Goal: Task Accomplishment & Management: Complete application form

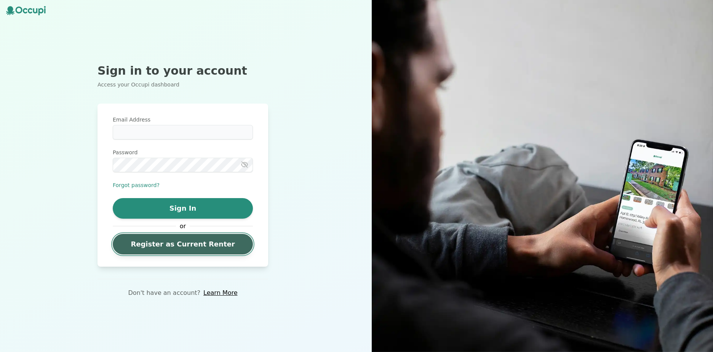
click at [188, 244] on link "Register as Current Renter" at bounding box center [183, 244] width 140 height 21
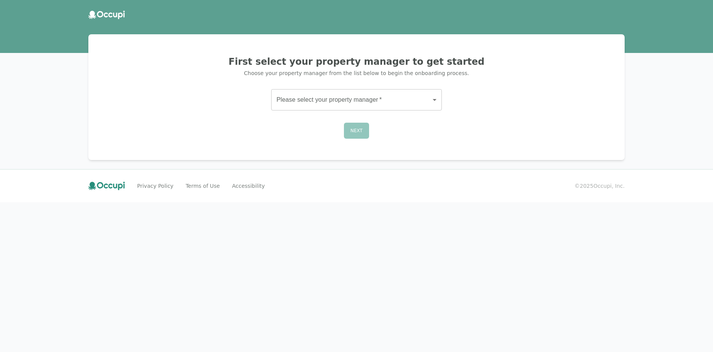
click at [348, 104] on body "First select your property manager to get started Choose your property manager …" at bounding box center [356, 176] width 713 height 352
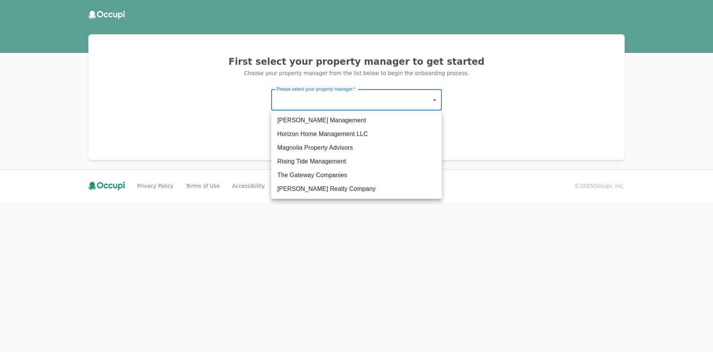
click at [541, 193] on div at bounding box center [356, 176] width 713 height 352
click at [427, 100] on body "First select your property manager to get started Choose your property manager …" at bounding box center [356, 176] width 713 height 352
click at [297, 101] on div at bounding box center [356, 176] width 713 height 352
click at [436, 96] on body "First select your property manager to get started Choose your property manager …" at bounding box center [356, 176] width 713 height 352
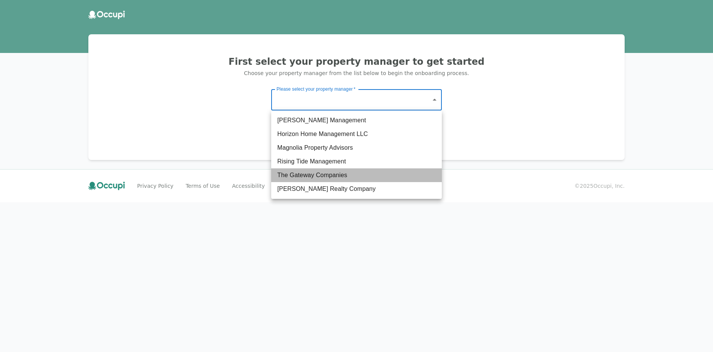
click at [348, 175] on li "The Gateway Companies" at bounding box center [356, 175] width 171 height 14
type input "**********"
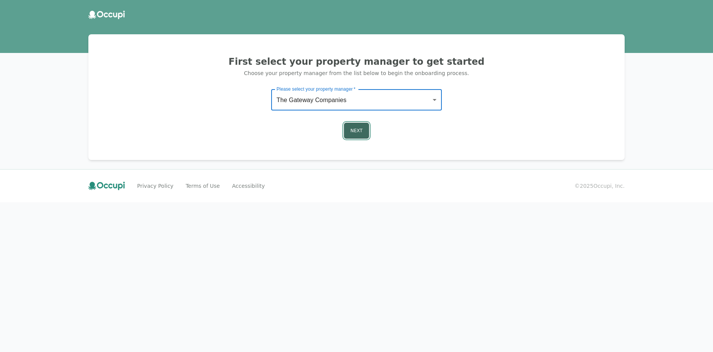
click at [357, 132] on button "Next" at bounding box center [356, 131] width 25 height 16
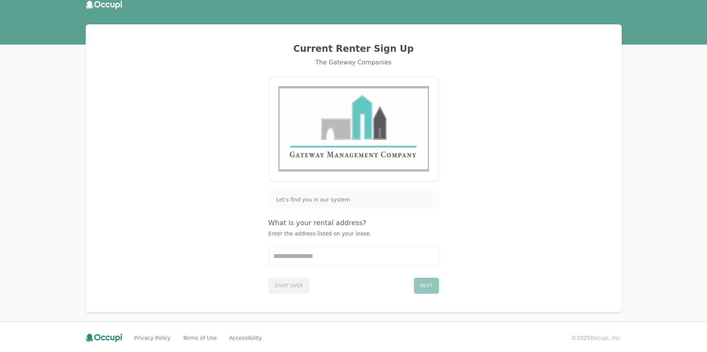
scroll to position [12, 0]
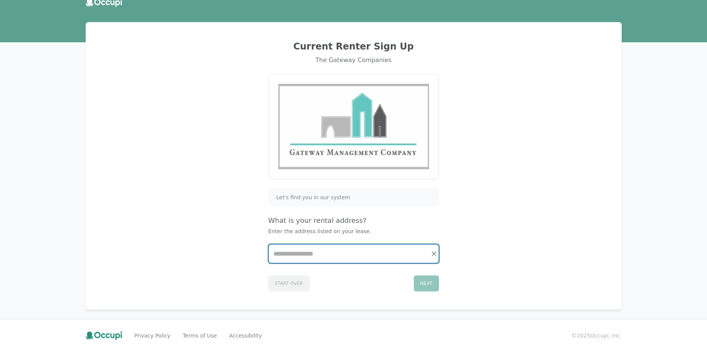
click at [297, 258] on input "Start typing..." at bounding box center [354, 253] width 170 height 18
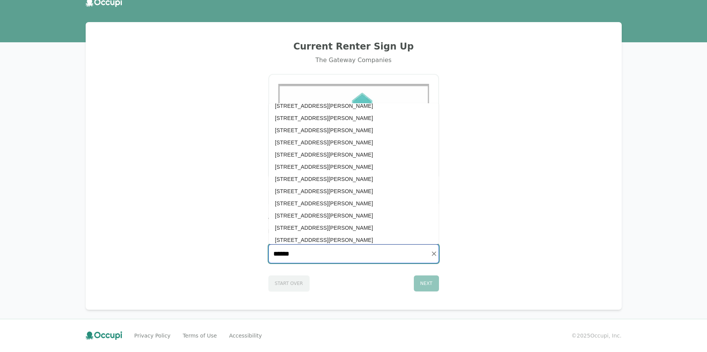
scroll to position [152, 0]
click at [359, 169] on li "[STREET_ADDRESS][PERSON_NAME]" at bounding box center [354, 167] width 170 height 12
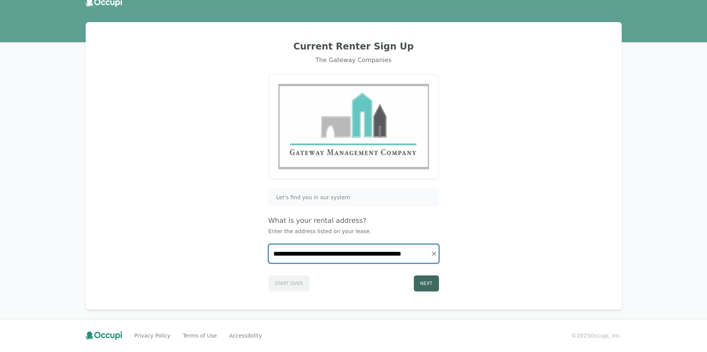
type input "**********"
click at [429, 281] on button "Next" at bounding box center [426, 283] width 25 height 16
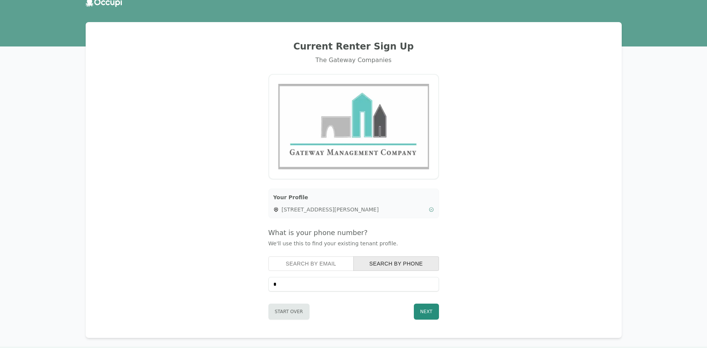
type input "**********"
click at [425, 311] on button "Next" at bounding box center [426, 311] width 25 height 16
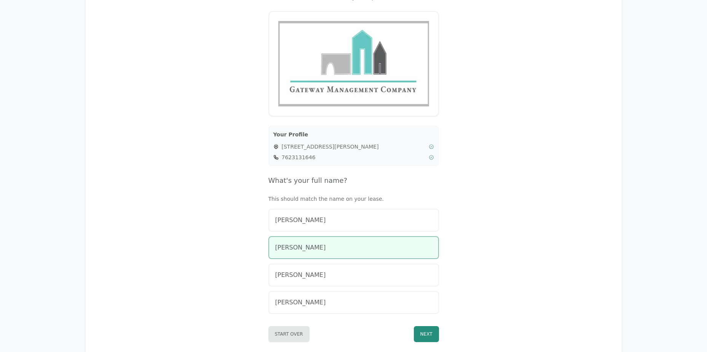
scroll to position [88, 0]
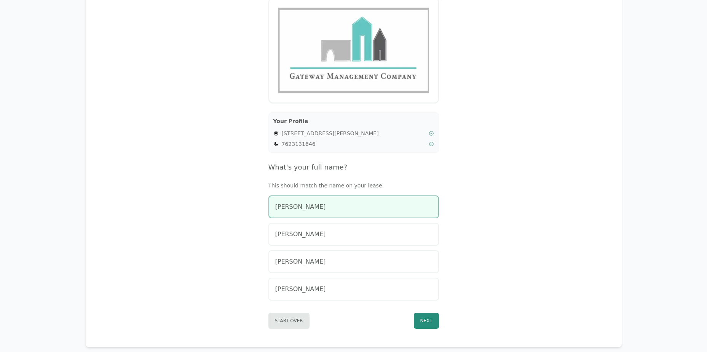
click at [362, 209] on div "[PERSON_NAME]" at bounding box center [353, 206] width 157 height 9
click at [429, 323] on button "Next" at bounding box center [426, 321] width 25 height 16
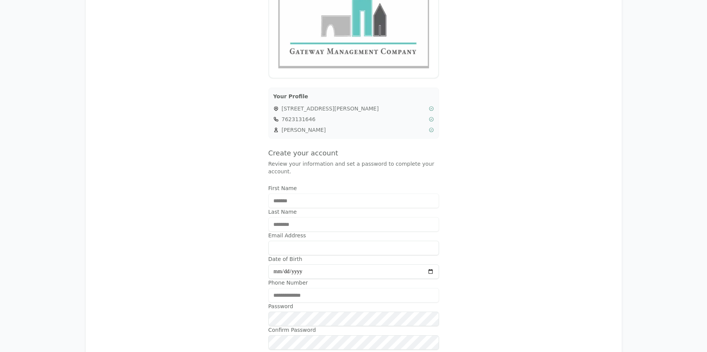
scroll to position [126, 0]
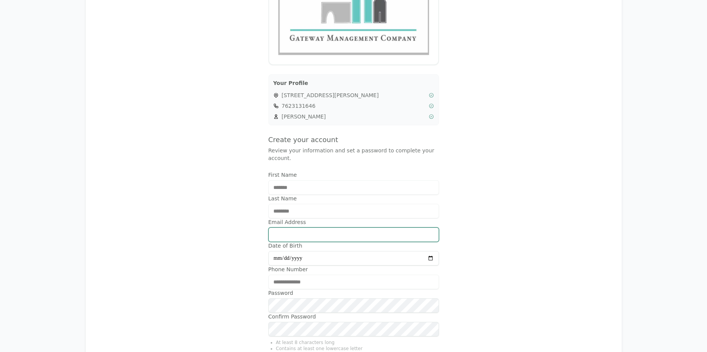
click at [313, 227] on input "Email Address" at bounding box center [353, 234] width 171 height 14
type input "**********"
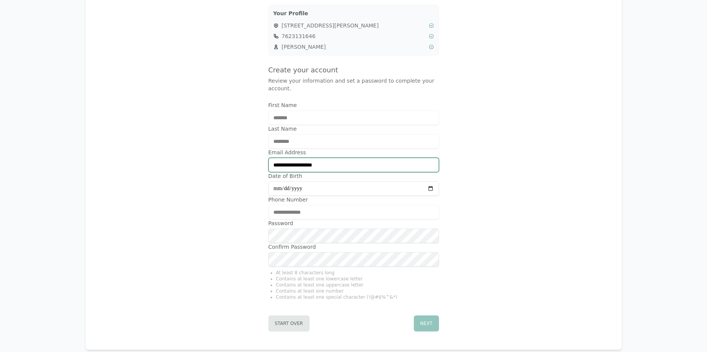
scroll to position [203, 0]
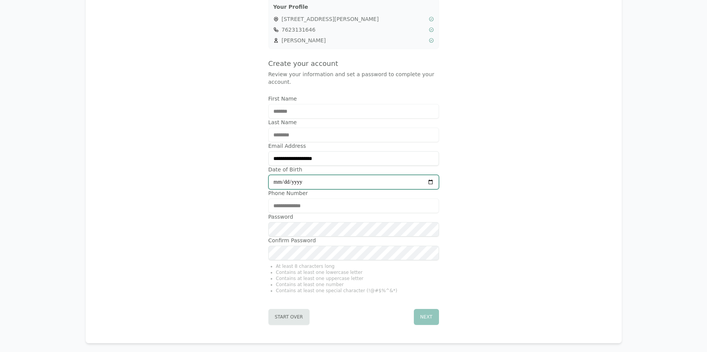
click at [276, 175] on input "Date of Birth" at bounding box center [353, 182] width 171 height 14
type input "**********"
click at [352, 236] on label "Confirm Password" at bounding box center [353, 240] width 171 height 8
click at [432, 309] on button "Next" at bounding box center [426, 317] width 25 height 16
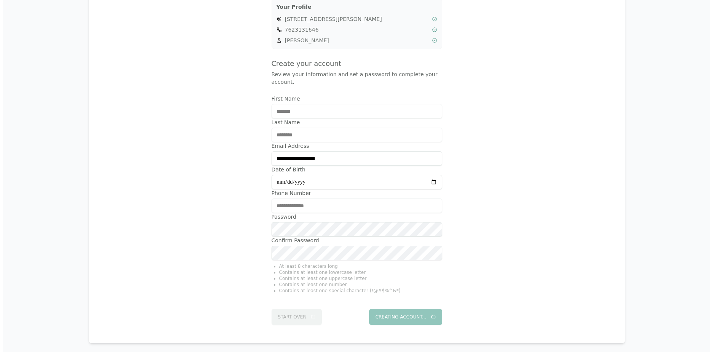
scroll to position [0, 0]
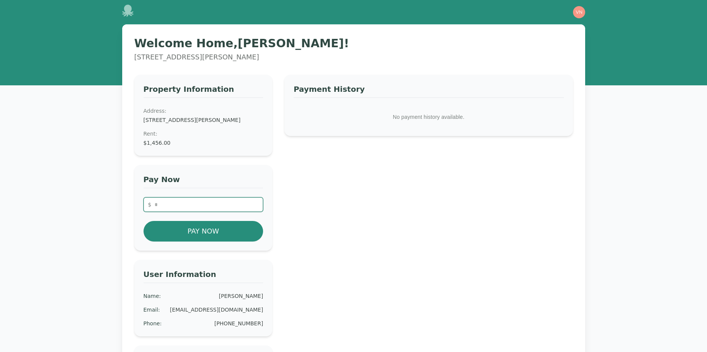
click at [171, 212] on input "number" at bounding box center [204, 204] width 120 height 14
type input "*"
type input "*******"
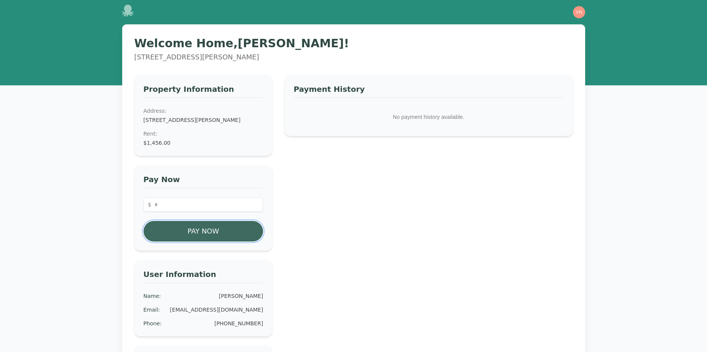
click at [218, 236] on button "Pay Now" at bounding box center [204, 231] width 120 height 21
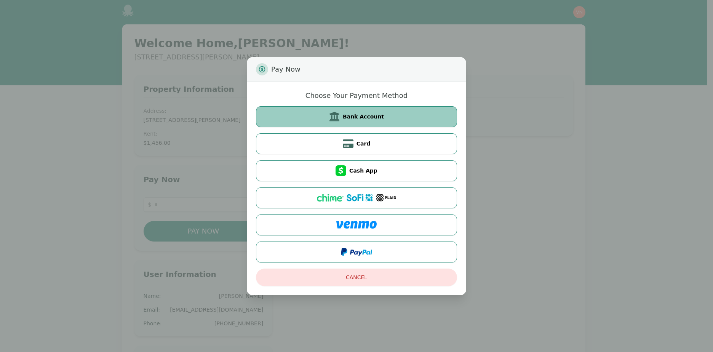
click at [352, 120] on span "Bank Account" at bounding box center [363, 117] width 41 height 8
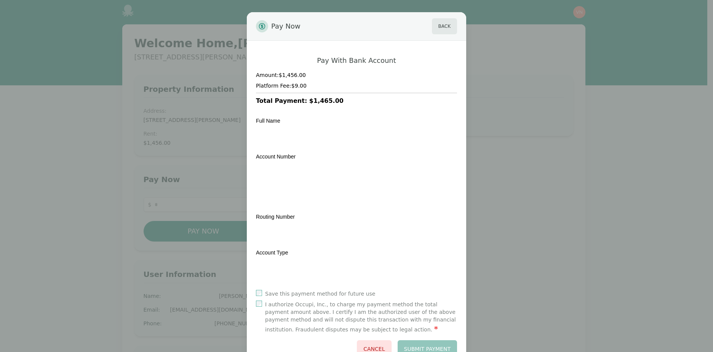
click at [539, 248] on div "Pay Now Back Pay With Bank Account Amount: $1,456.00 Platform Fee: $9.00 Total …" at bounding box center [356, 189] width 713 height 379
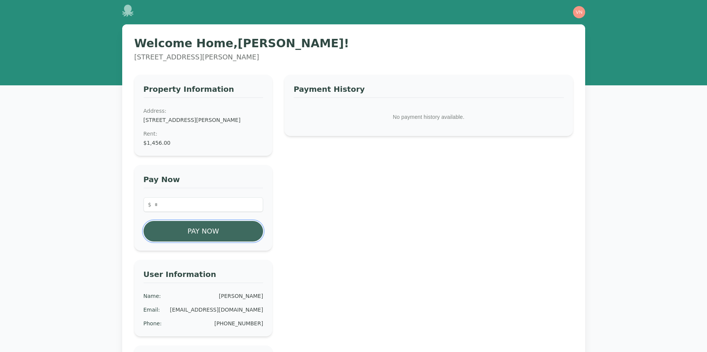
click at [229, 241] on button "Pay Now" at bounding box center [204, 231] width 120 height 21
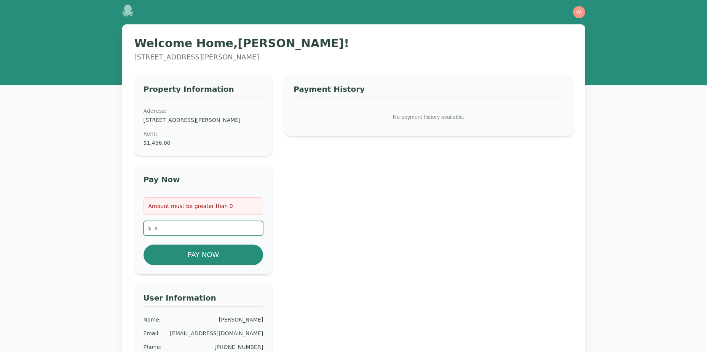
drag, startPoint x: 183, startPoint y: 231, endPoint x: 173, endPoint y: 233, distance: 10.5
click at [173, 233] on input "number" at bounding box center [204, 228] width 120 height 14
type input "****"
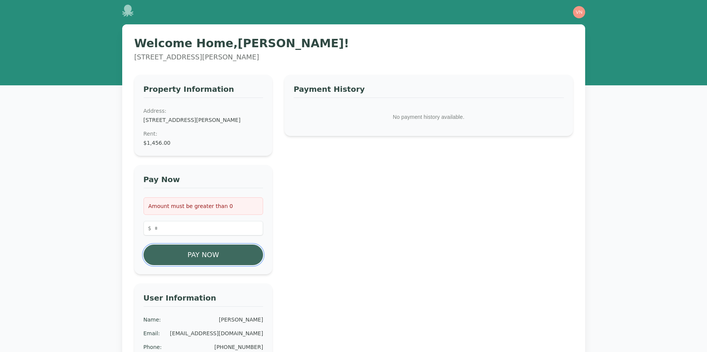
click at [199, 262] on button "Pay Now" at bounding box center [204, 254] width 120 height 21
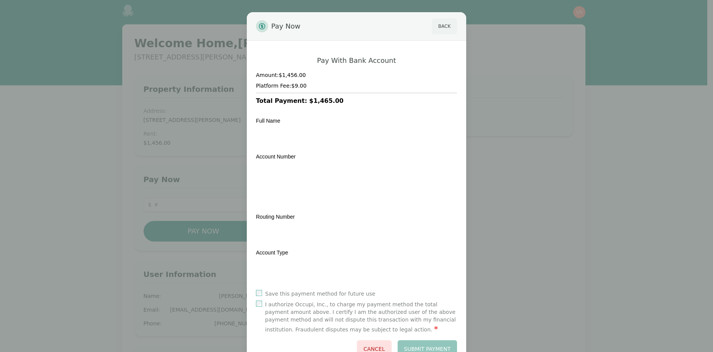
click at [438, 25] on button "Back" at bounding box center [444, 26] width 25 height 16
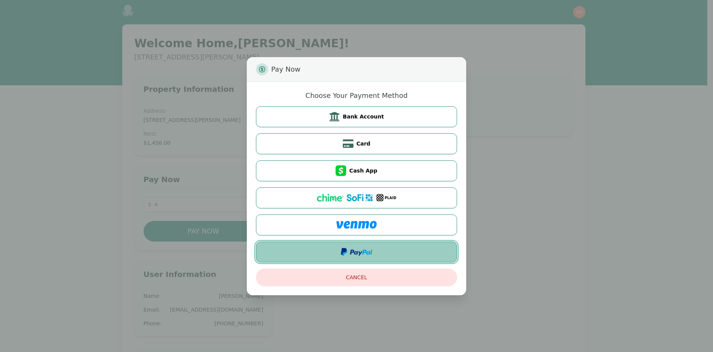
click at [375, 250] on button at bounding box center [356, 251] width 201 height 21
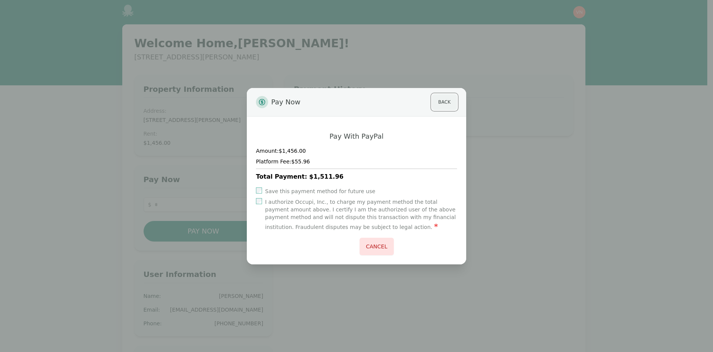
click at [440, 103] on button "Back" at bounding box center [444, 102] width 25 height 16
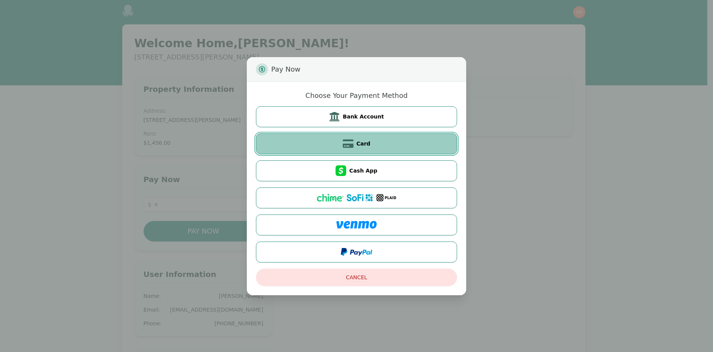
click at [380, 144] on button "Card" at bounding box center [356, 143] width 201 height 21
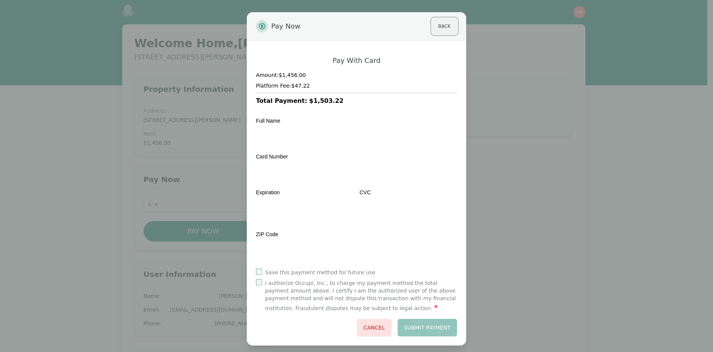
click at [443, 27] on button "Back" at bounding box center [444, 26] width 25 height 16
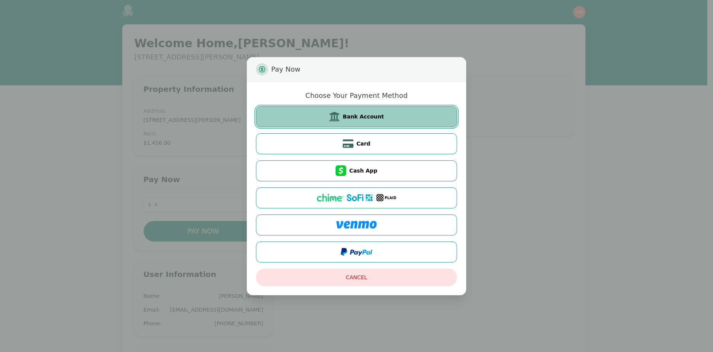
click at [376, 117] on span "Bank Account" at bounding box center [363, 117] width 41 height 8
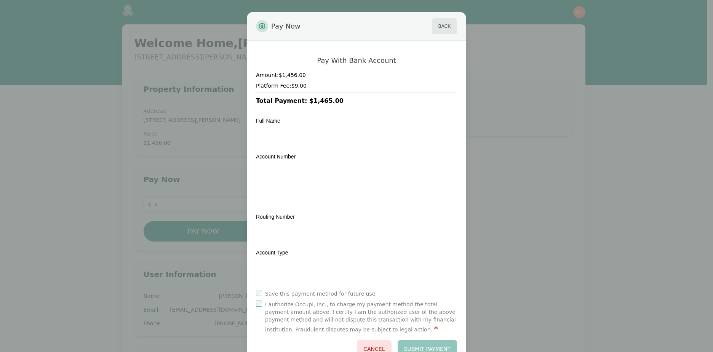
click at [287, 121] on div "Full Name" at bounding box center [356, 131] width 201 height 31
click at [442, 23] on button "Back" at bounding box center [444, 26] width 25 height 16
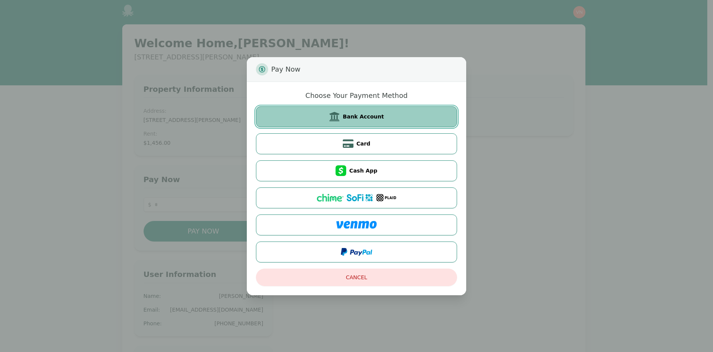
click at [369, 114] on span "Bank Account" at bounding box center [363, 117] width 41 height 8
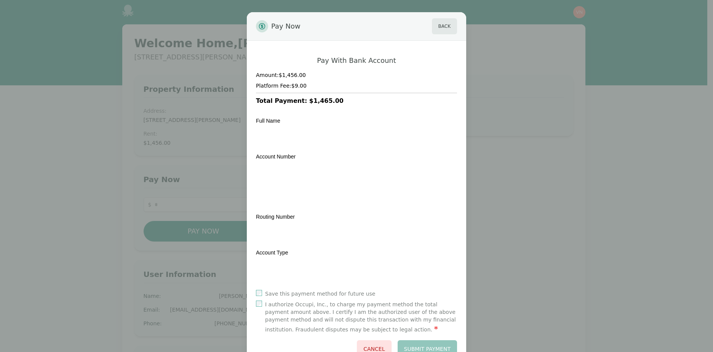
click at [353, 112] on div "Full Name Transit Number Institution Number Account Number Routing Number Accou…" at bounding box center [356, 198] width 201 height 172
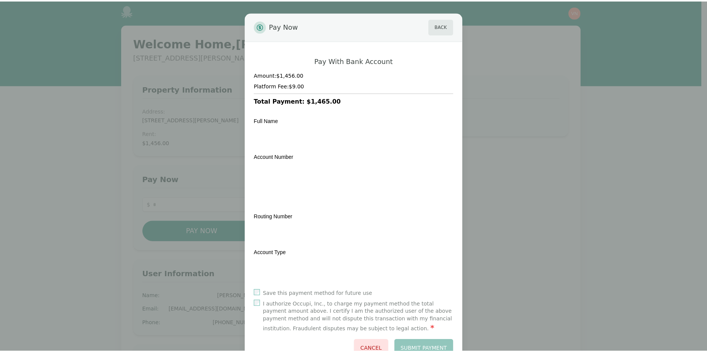
scroll to position [27, 0]
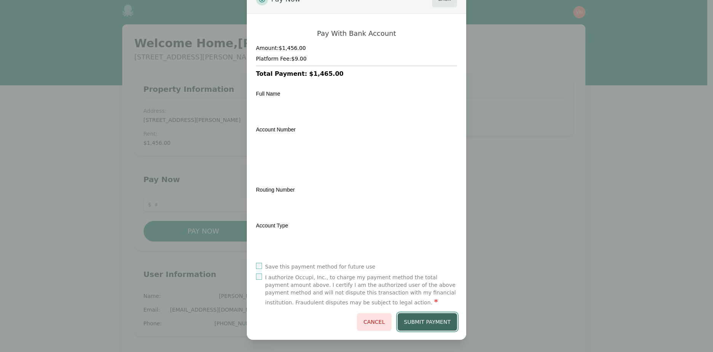
click at [427, 323] on button "Submit Payment" at bounding box center [427, 322] width 60 height 18
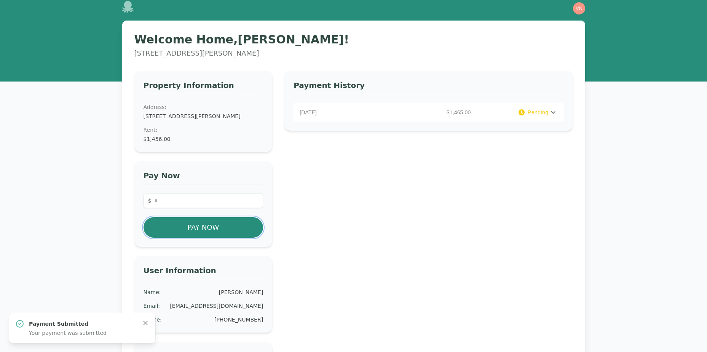
scroll to position [0, 0]
